Goal: Task Accomplishment & Management: Use online tool/utility

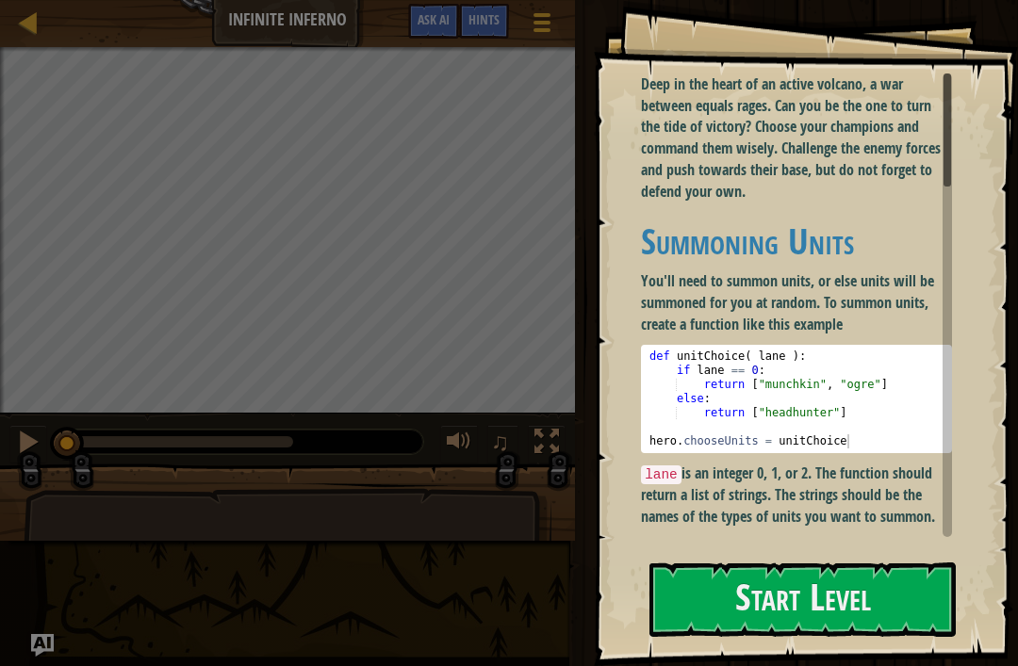
click at [849, 603] on button "Start Level" at bounding box center [802, 600] width 306 height 74
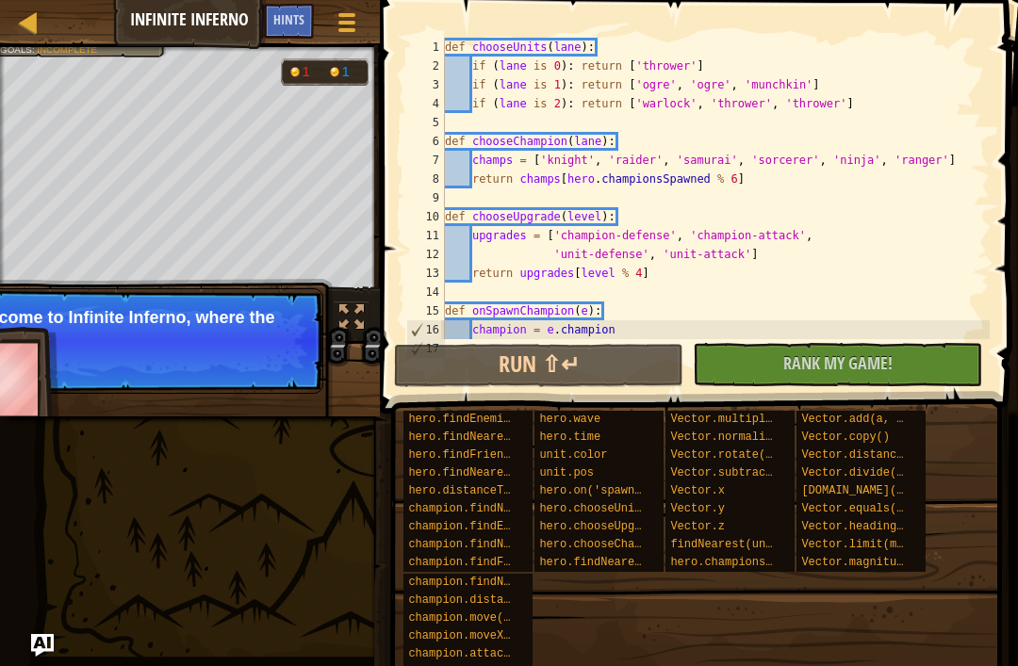
scroll to position [207, 0]
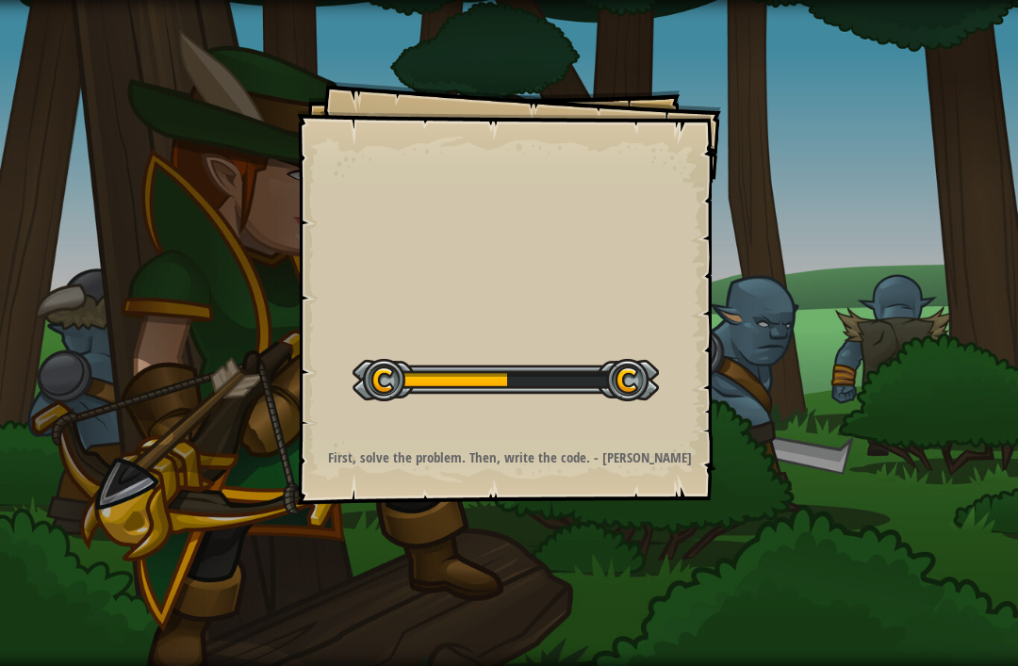
click at [884, 414] on div "Goals Start Level Error loading from server. Try refreshing the page. You'll ne…" at bounding box center [509, 333] width 1018 height 666
click at [836, 504] on div "Goals Start Level Error loading from server. Try refreshing the page. You'll ne…" at bounding box center [509, 333] width 1018 height 666
click at [879, 426] on div "Goals Start Level Error loading from server. Try refreshing the page. You'll ne…" at bounding box center [509, 333] width 1018 height 666
click at [864, 431] on div "Goals Start Level Error loading from server. Try refreshing the page. You'll ne…" at bounding box center [509, 333] width 1018 height 666
click at [872, 421] on div "Goals Start Level Error loading from server. Try refreshing the page. You'll ne…" at bounding box center [509, 333] width 1018 height 666
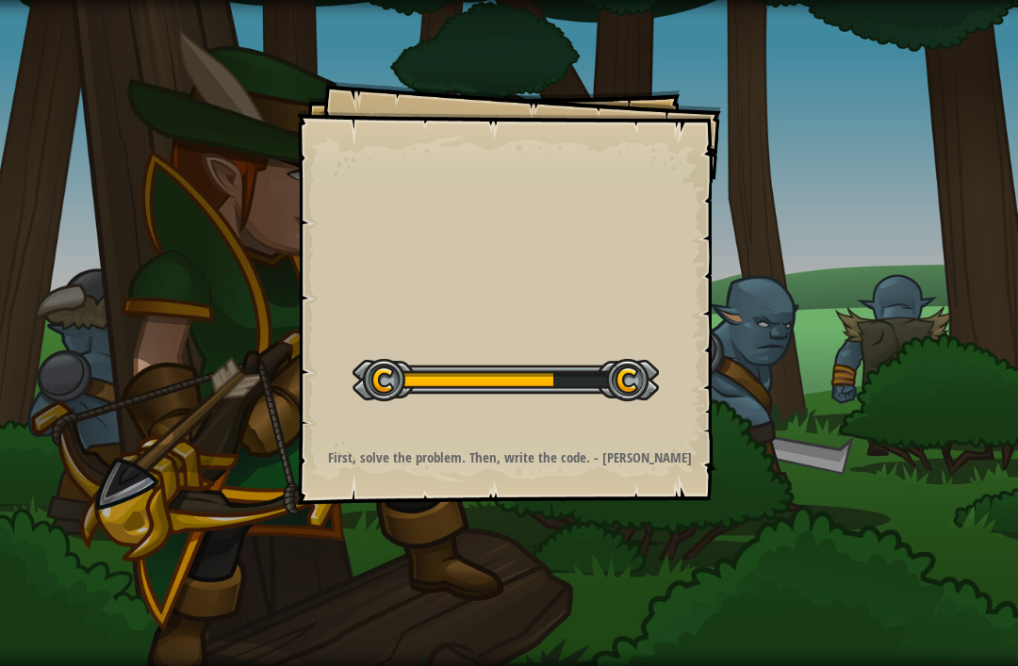
click at [875, 424] on div "Goals Start Level Error loading from server. Try refreshing the page. You'll ne…" at bounding box center [509, 333] width 1018 height 666
click at [843, 452] on div "Goals Start Level Error loading from server. Try refreshing the page. You'll ne…" at bounding box center [509, 333] width 1018 height 666
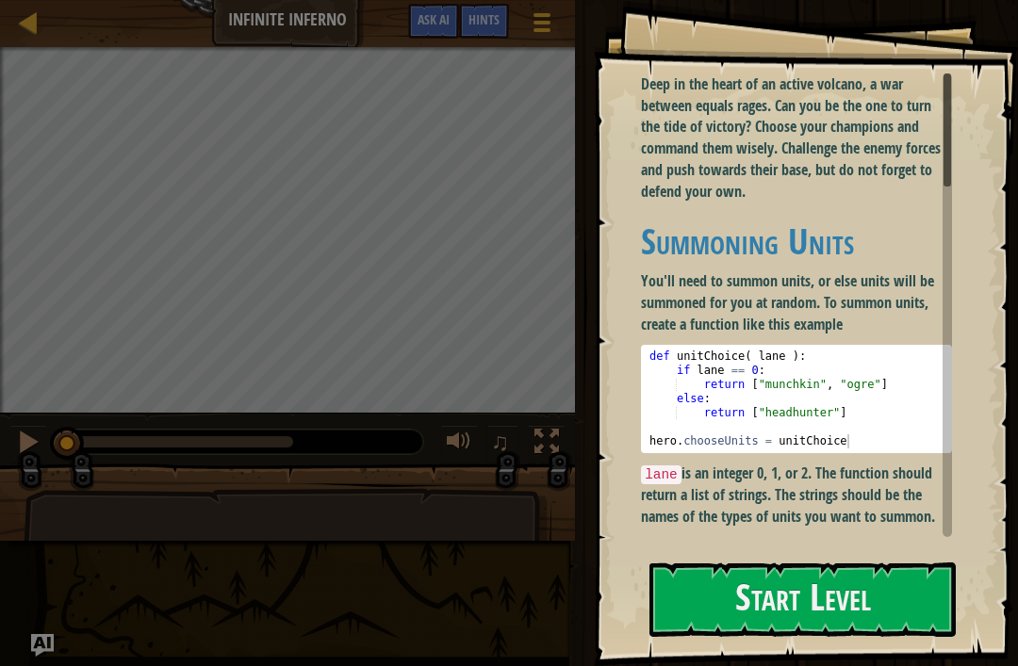
click at [876, 620] on button "Start Level" at bounding box center [802, 600] width 306 height 74
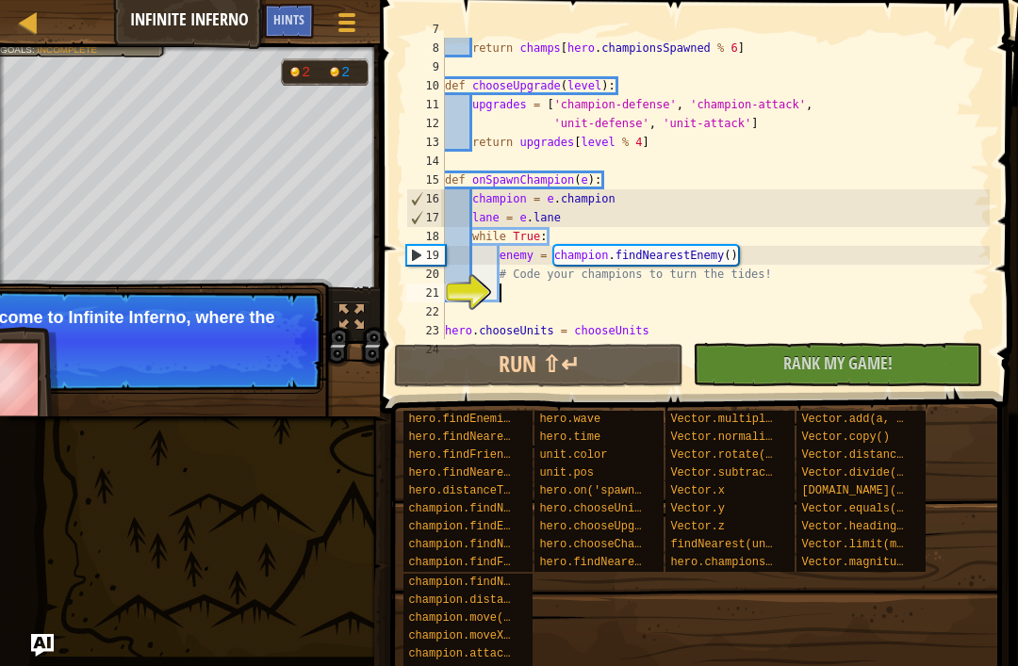
scroll to position [207, 0]
